Goal: Task Accomplishment & Management: Manage account settings

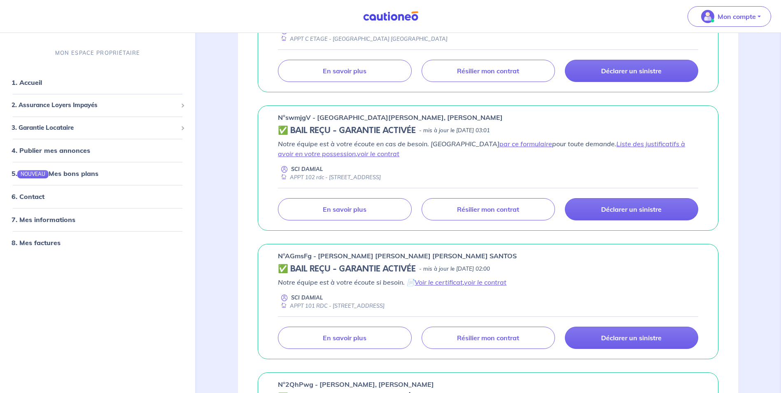
scroll to position [206, 0]
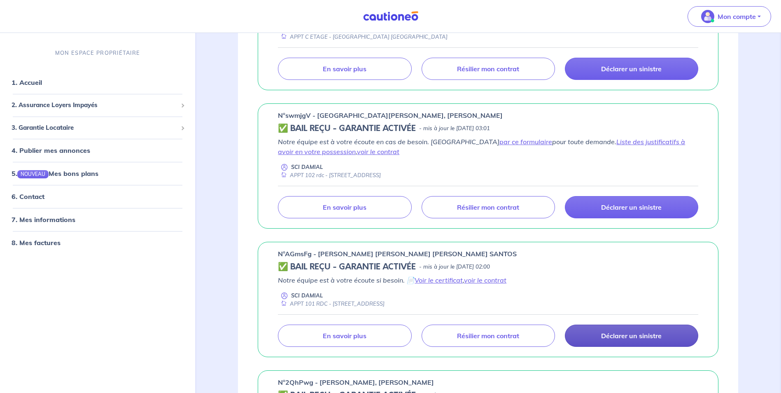
click at [626, 338] on p "Déclarer un sinistre" at bounding box center [631, 336] width 61 height 8
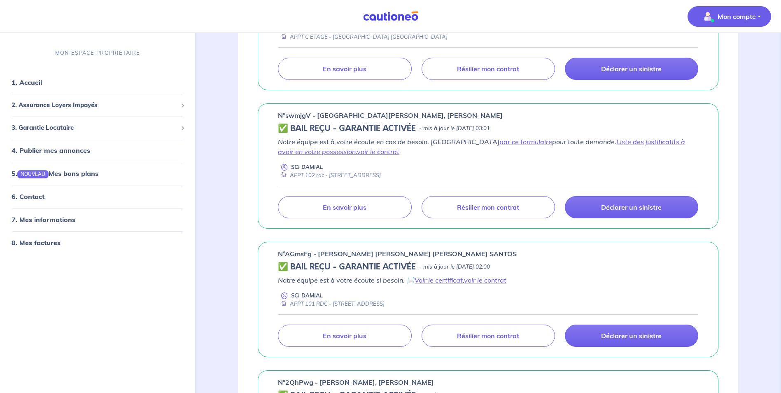
click at [742, 17] on p "Mon compte" at bounding box center [737, 17] width 38 height 10
click at [714, 73] on link "Me déconnecter" at bounding box center [721, 70] width 66 height 13
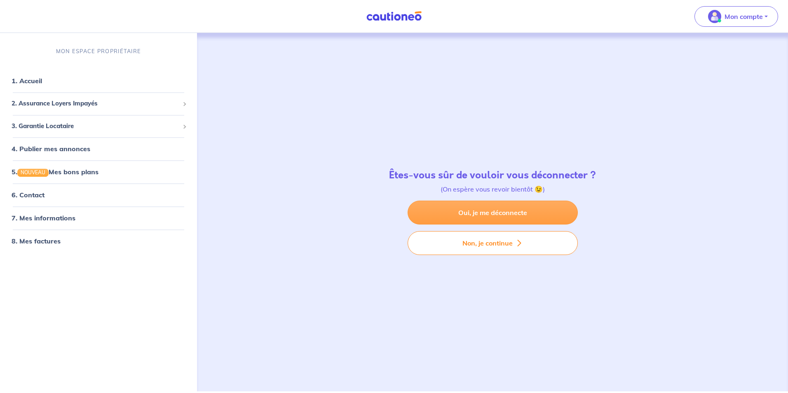
click at [521, 209] on link "Oui, je me déconnecte" at bounding box center [492, 213] width 170 height 24
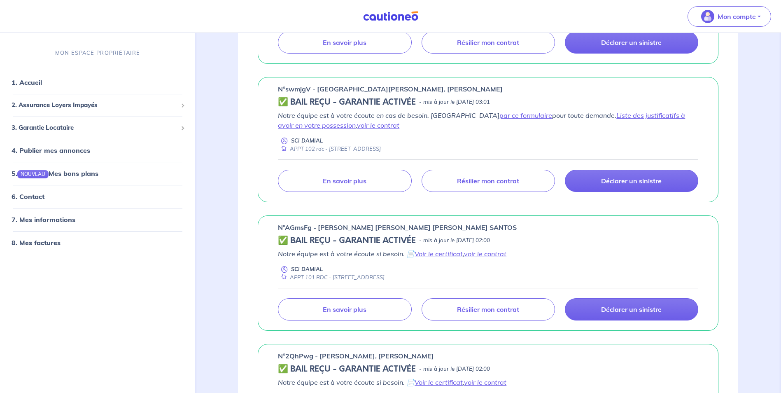
scroll to position [124, 0]
